Goal: Task Accomplishment & Management: Use online tool/utility

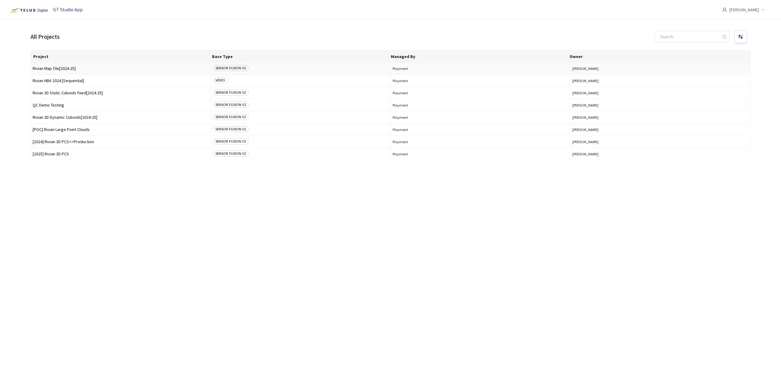
click at [55, 68] on span "Rivian Map Tile[2024-25]" at bounding box center [121, 68] width 176 height 5
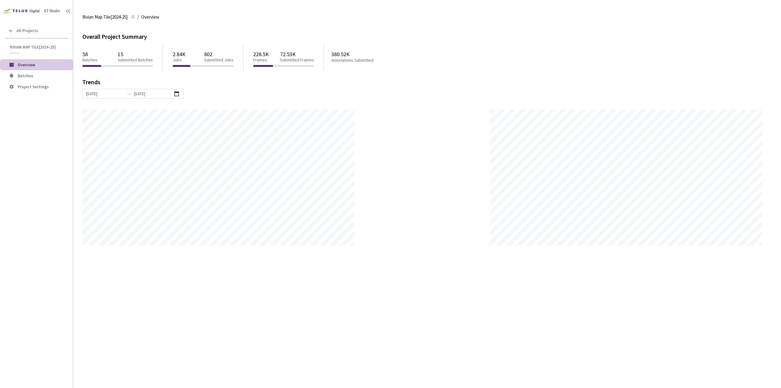
scroll to position [388, 781]
click at [34, 74] on span "Batches" at bounding box center [43, 75] width 50 height 5
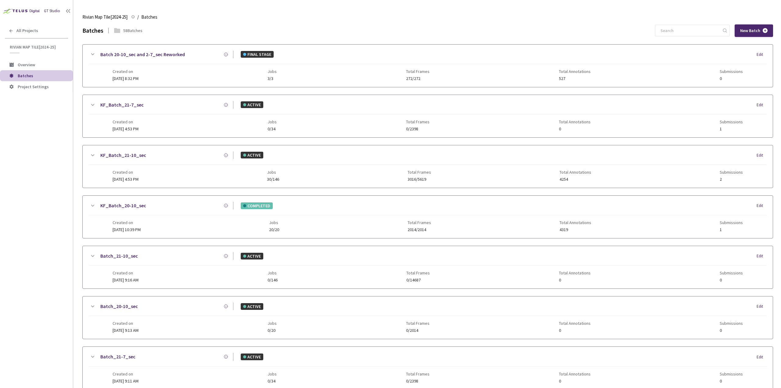
click at [28, 208] on div "GT Studio All Projects Rivian Map Tile[2024-25] Rivian Map Tile[2024-25] Overvi…" at bounding box center [36, 182] width 73 height 365
click at [134, 228] on span "[DATE] 10:39 PM" at bounding box center [127, 229] width 28 height 5
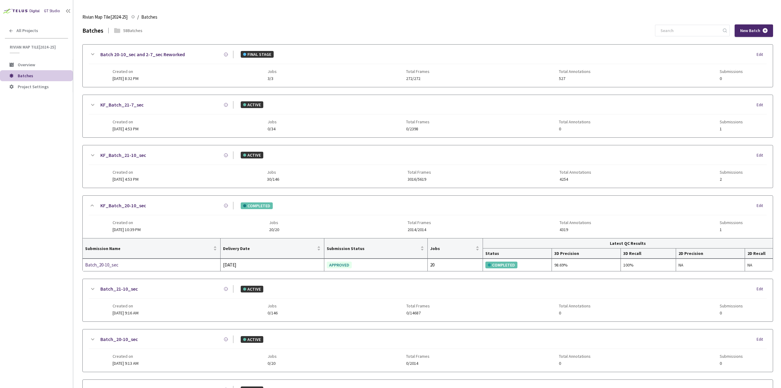
click at [138, 177] on span "[DATE] 4:53 PM" at bounding box center [126, 178] width 26 height 5
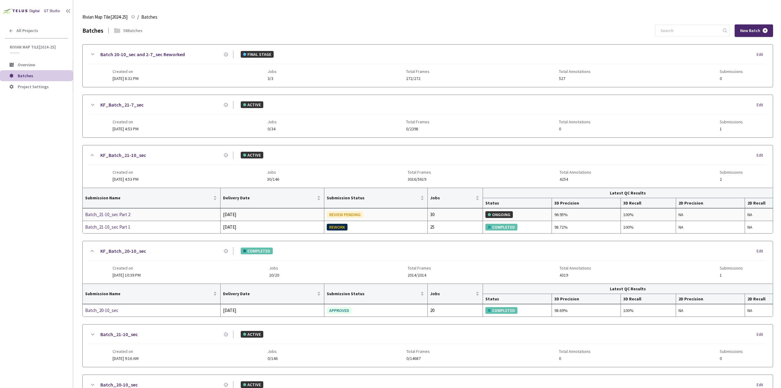
click at [132, 214] on div "Batch_21-10_sec Part 2" at bounding box center [117, 214] width 65 height 7
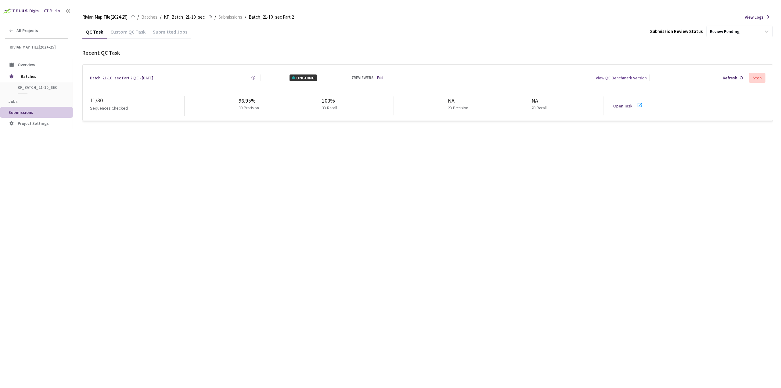
click at [620, 105] on link "Open Task" at bounding box center [622, 105] width 19 height 5
